Goal: Information Seeking & Learning: Understand process/instructions

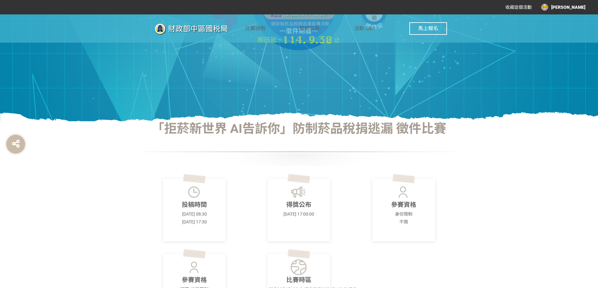
scroll to position [220, 0]
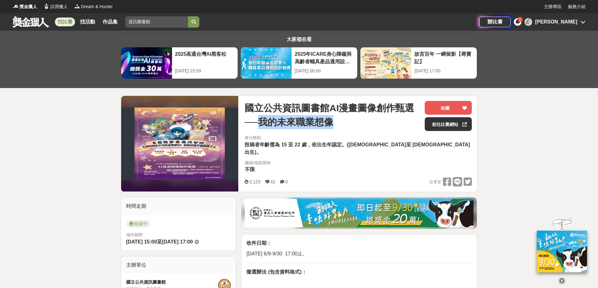
drag, startPoint x: 265, startPoint y: 126, endPoint x: 346, endPoint y: 127, distance: 80.7
click at [346, 127] on span "國立公共資訊圖書館AI漫畫圖像創作甄選──我的未來職業想像" at bounding box center [332, 115] width 175 height 28
copy span "我的未來職業想像"
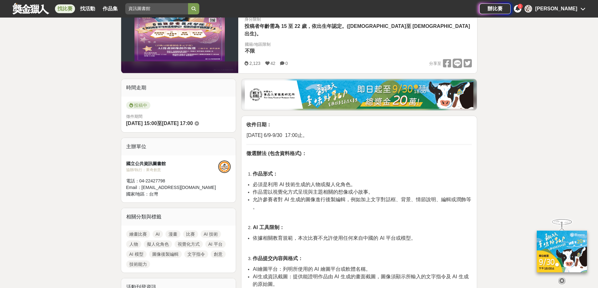
scroll to position [126, 0]
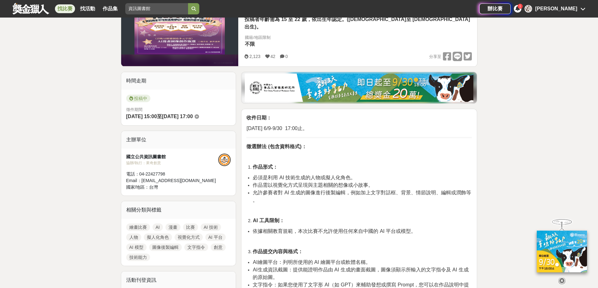
click at [314, 183] on span "作品需以視覺化方式呈現與主題相關的想像或小故事。" at bounding box center [313, 185] width 121 height 5
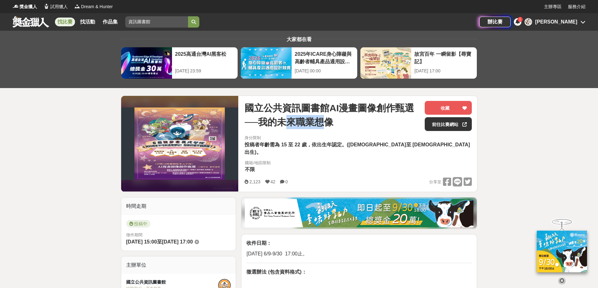
drag, startPoint x: 288, startPoint y: 121, endPoint x: 326, endPoint y: 123, distance: 38.3
click at [326, 123] on span "國立公共資訊圖書館AI漫畫圖像創作甄選──我的未來職業想像" at bounding box center [332, 115] width 175 height 28
drag, startPoint x: 264, startPoint y: 125, endPoint x: 331, endPoint y: 130, distance: 67.7
click at [331, 130] on div "國立公共資訊圖書館AI漫畫圖像創作甄選──我的未來職業想像" at bounding box center [332, 116] width 175 height 30
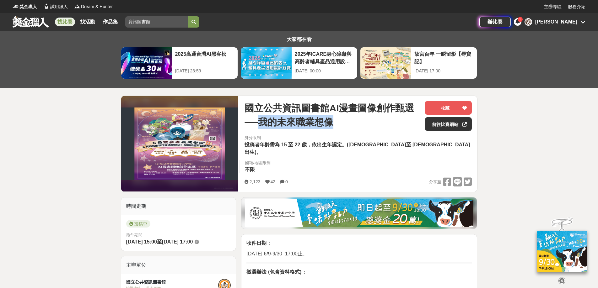
copy span "我的未來職業想像"
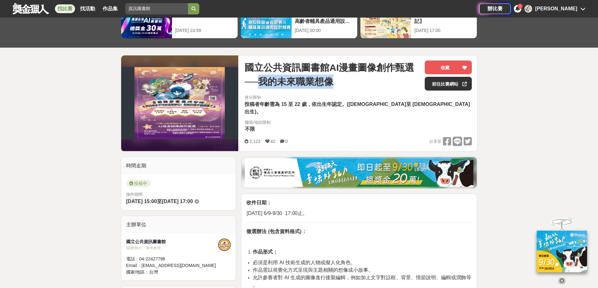
scroll to position [126, 0]
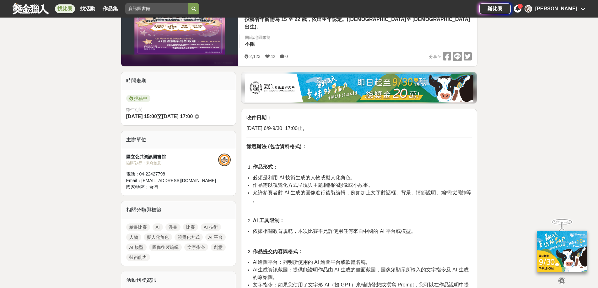
click at [357, 154] on p at bounding box center [358, 157] width 225 height 7
drag, startPoint x: 317, startPoint y: 157, endPoint x: 348, endPoint y: 157, distance: 31.7
click at [348, 175] on span "必須是利用 AI 技術生成的人物或擬人化角色。" at bounding box center [304, 177] width 103 height 5
drag, startPoint x: 351, startPoint y: 158, endPoint x: 278, endPoint y: 158, distance: 72.5
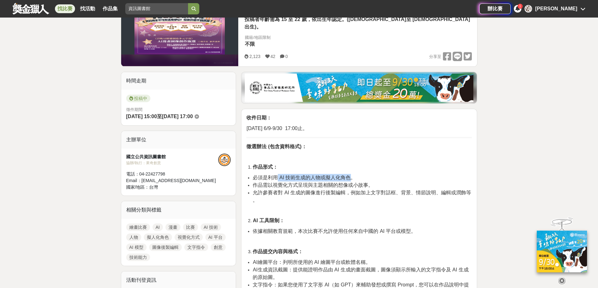
click at [278, 175] on span "必須是利用 AI 技術生成的人物或擬人化角色。" at bounding box center [304, 177] width 103 height 5
click at [282, 183] on span "作品需以視覺化方式呈現與主題相關的想像或小故事。" at bounding box center [313, 185] width 121 height 5
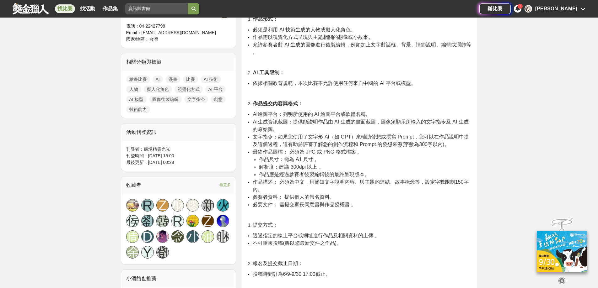
scroll to position [282, 0]
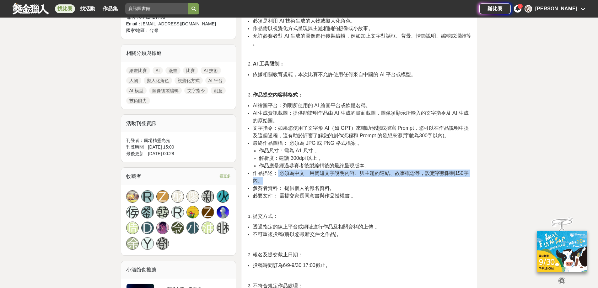
drag, startPoint x: 278, startPoint y: 150, endPoint x: 318, endPoint y: 156, distance: 40.5
click at [318, 170] on li "作品描述： 必須為中文，用簡短文字說明內容、與主題的連結、故事概念等，設定字數限制150字內。" at bounding box center [362, 177] width 219 height 15
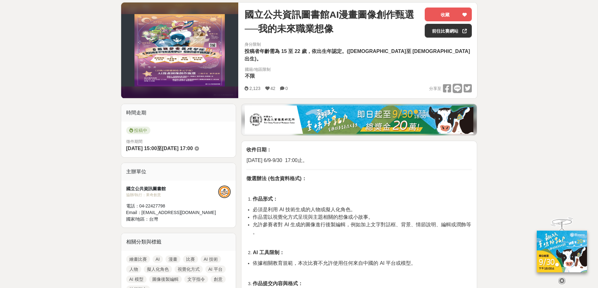
scroll to position [157, 0]
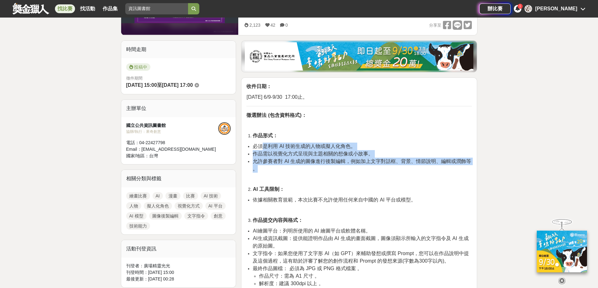
drag, startPoint x: 261, startPoint y: 125, endPoint x: 414, endPoint y: 146, distance: 154.3
click at [414, 146] on ul "必須是利用 AI 技術生成的人物或擬人化角色。 作品需以視覺化方式呈現與主題相關的想像或小故事。 允許參賽者對 AI 生成的圖像進行後製編輯，例如加上文字對話…" at bounding box center [358, 158] width 225 height 30
click at [414, 158] on li "允許參賽者對 AI 生成的圖像進行後製編輯，例如加上文字對話框、背景、情節說明、編輯或潤飾等 。" at bounding box center [362, 165] width 219 height 15
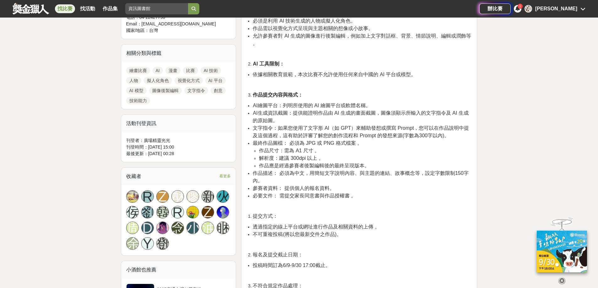
scroll to position [314, 0]
